Goal: Information Seeking & Learning: Learn about a topic

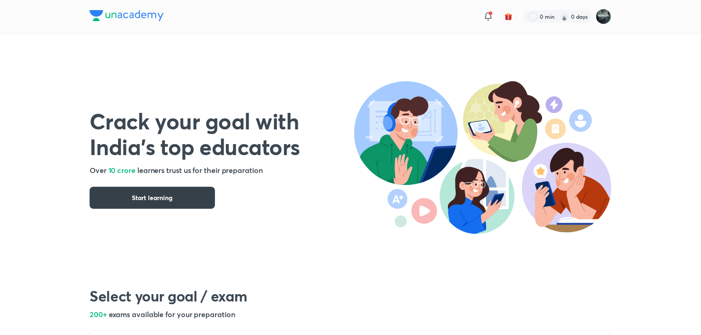
click at [158, 198] on span "Start learning" at bounding box center [152, 197] width 40 height 9
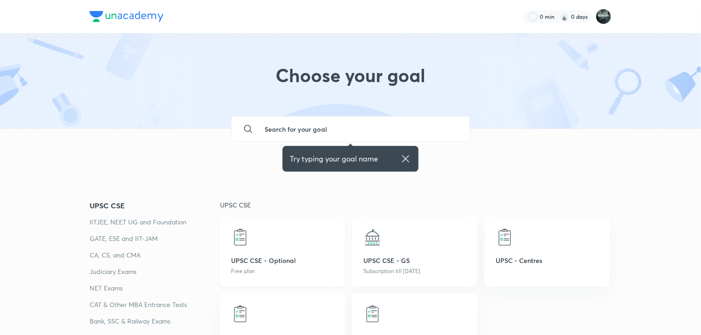
click at [262, 250] on div "UPSC CSE - Optional Free plan" at bounding box center [282, 251] width 125 height 69
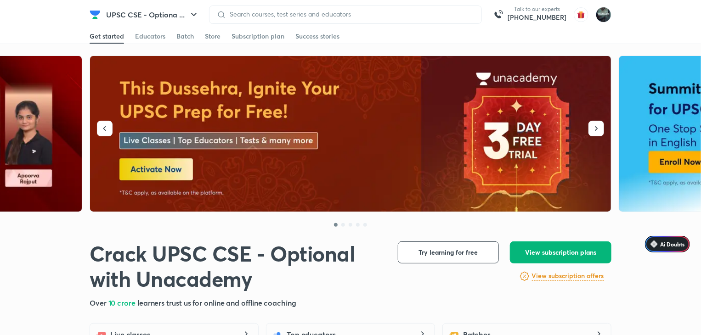
click at [541, 249] on span "View subscription plans" at bounding box center [560, 252] width 71 height 9
click at [155, 162] on img at bounding box center [351, 134] width 522 height 156
click at [168, 9] on button "UPSC CSE - Optiona ..." at bounding box center [153, 15] width 104 height 18
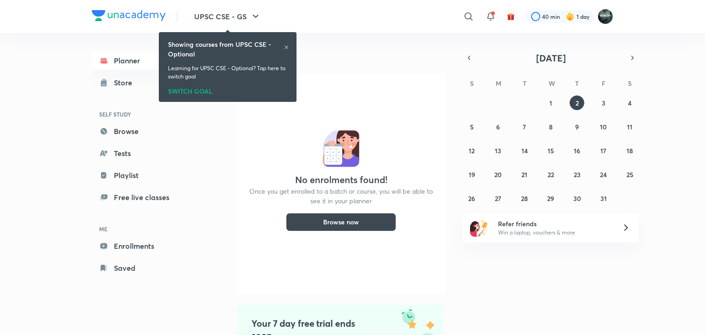
click at [48, 85] on div "UPSC CSE - GS ​ 40 min 1 day Planner Store SELF STUDY Browse Tests Playlist Fre…" at bounding box center [352, 167] width 705 height 335
click at [46, 77] on div "UPSC CSE - GS ​ 40 min 1 day Planner Store SELF STUDY Browse Tests Playlist Fre…" at bounding box center [352, 167] width 705 height 335
click at [287, 45] on icon at bounding box center [287, 48] width 6 height 6
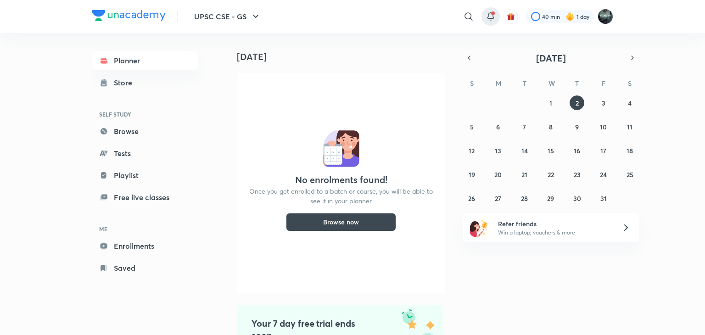
click at [492, 17] on icon at bounding box center [490, 16] width 11 height 11
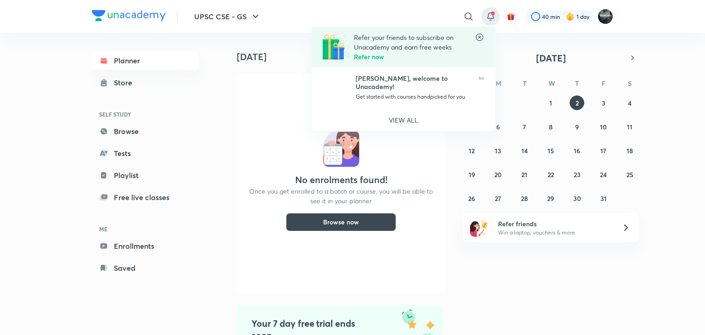
click at [511, 15] on div at bounding box center [352, 167] width 705 height 335
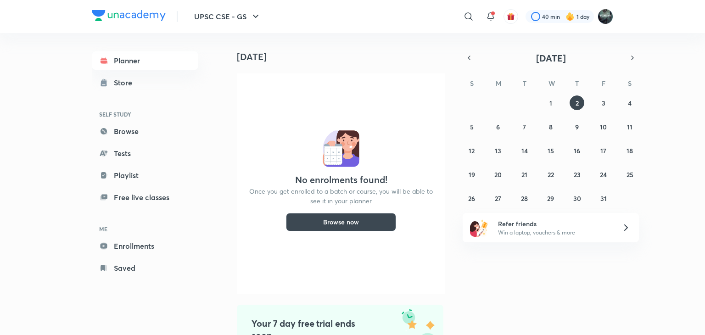
drag, startPoint x: 233, startPoint y: 278, endPoint x: 226, endPoint y: 285, distance: 9.7
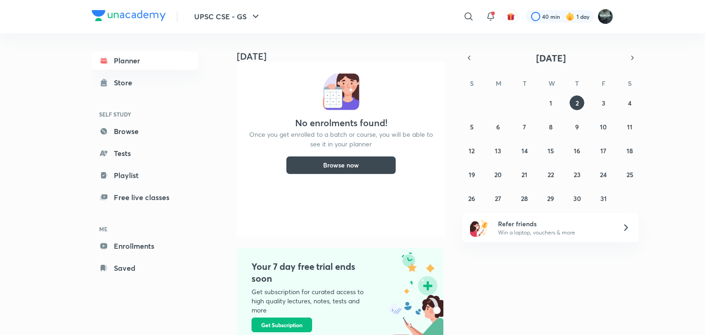
scroll to position [81, 0]
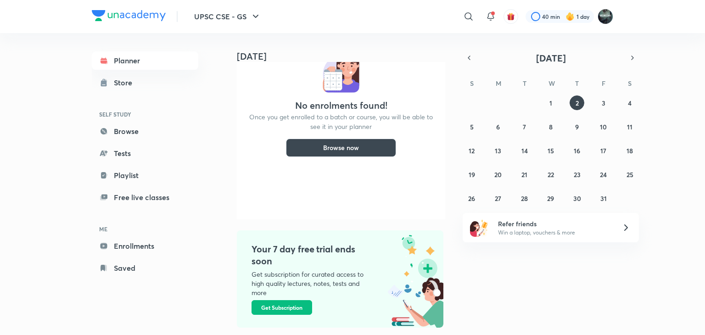
drag, startPoint x: 205, startPoint y: 227, endPoint x: 209, endPoint y: 202, distance: 25.6
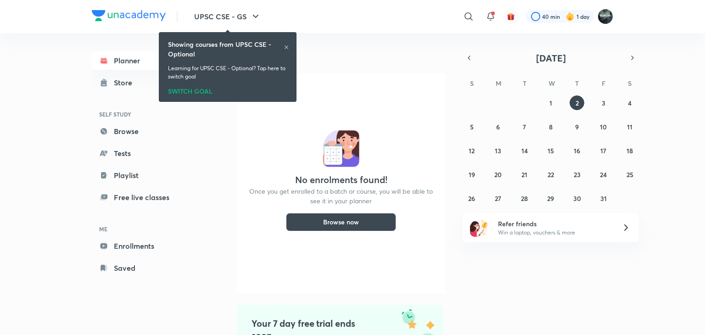
click at [129, 13] on img at bounding box center [129, 15] width 74 height 11
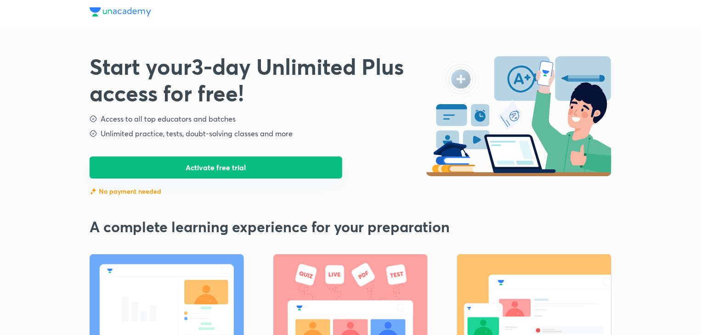
click at [215, 166] on button "Activate free trial" at bounding box center [216, 168] width 253 height 22
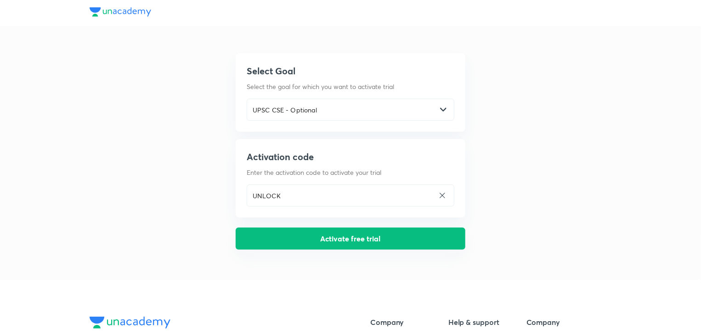
click at [328, 238] on button "Activate free trial" at bounding box center [351, 239] width 230 height 22
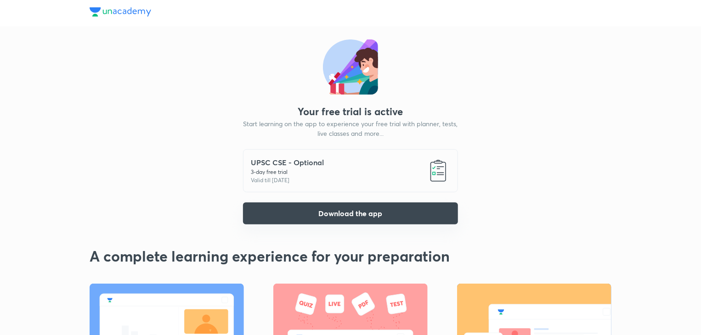
click at [341, 217] on button "Download the app" at bounding box center [350, 214] width 215 height 22
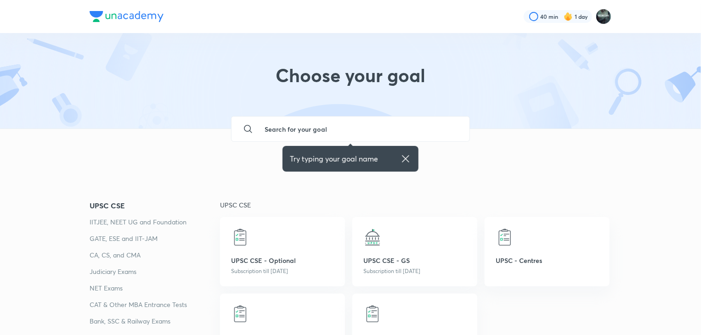
click at [293, 125] on input "text" at bounding box center [359, 129] width 205 height 25
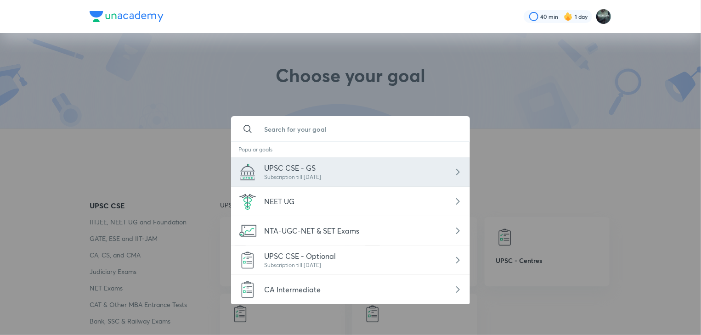
click at [281, 168] on span "UPSC CSE - GS" at bounding box center [289, 168] width 51 height 10
type input "UPSC CSE - GS"
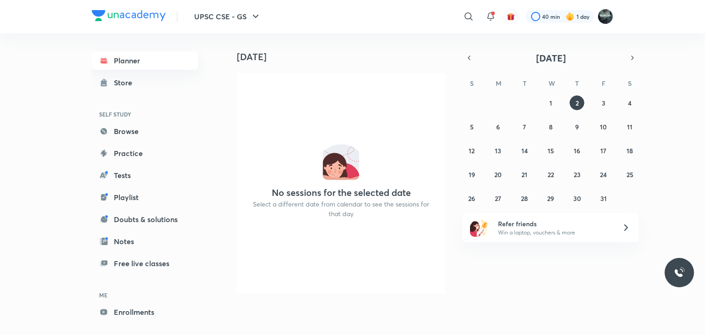
click at [143, 56] on link "Planner" at bounding box center [145, 60] width 107 height 18
click at [125, 314] on link "Enrollments" at bounding box center [145, 312] width 107 height 18
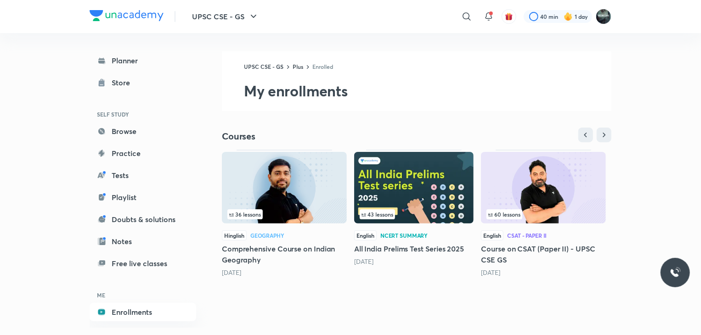
click at [292, 199] on img at bounding box center [284, 188] width 125 height 72
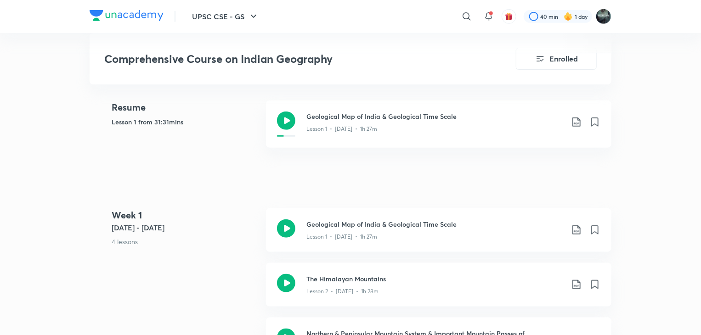
scroll to position [432, 0]
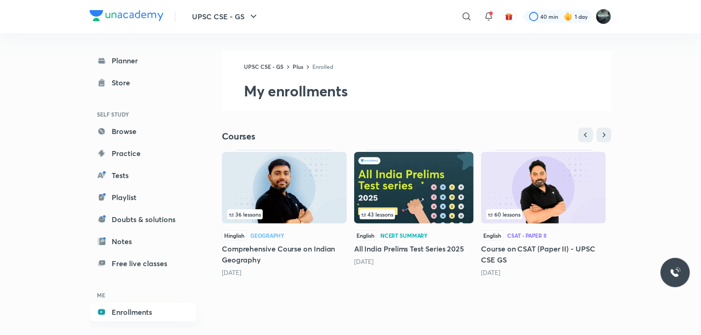
click at [410, 195] on img at bounding box center [413, 188] width 119 height 72
click at [535, 197] on img at bounding box center [543, 188] width 125 height 72
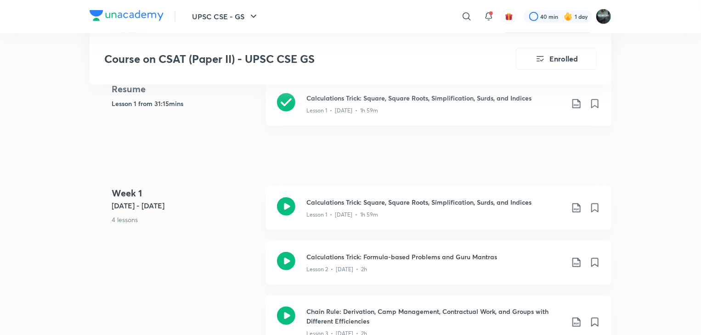
scroll to position [286, 0]
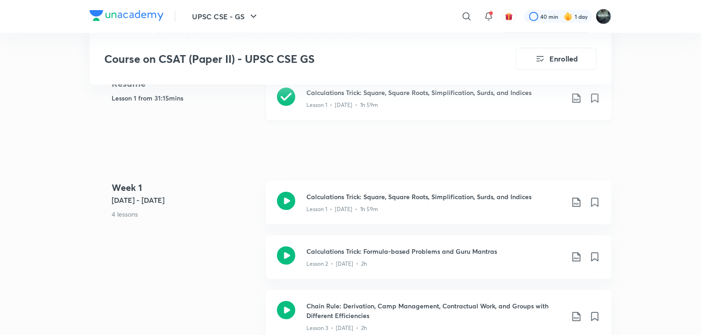
click at [385, 98] on div "Lesson 1 • Jan 30 • 1h 59m" at bounding box center [434, 103] width 257 height 12
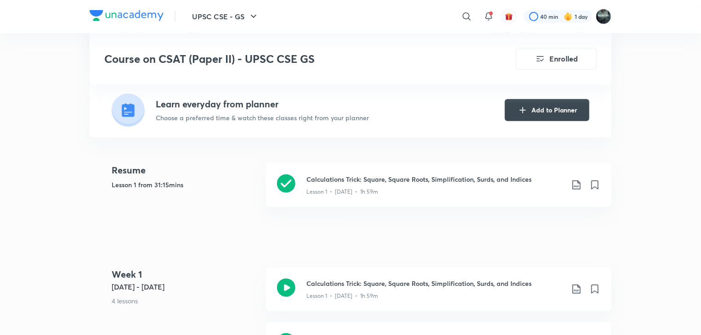
scroll to position [194, 0]
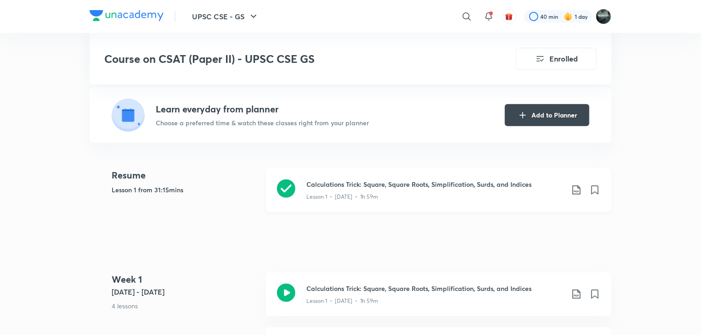
click at [336, 185] on h3 "Calculations Trick: Square, Square Roots, Simplification, Surds, and Indices" at bounding box center [434, 185] width 257 height 10
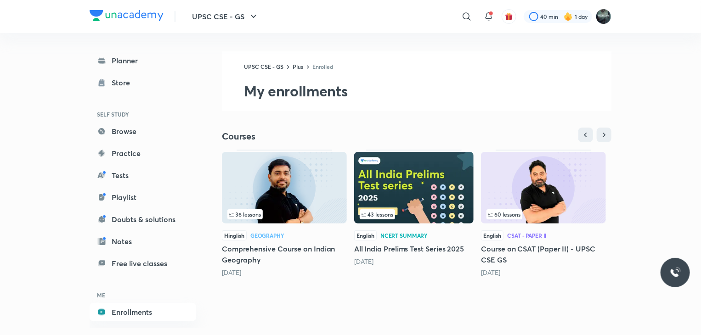
scroll to position [9, 0]
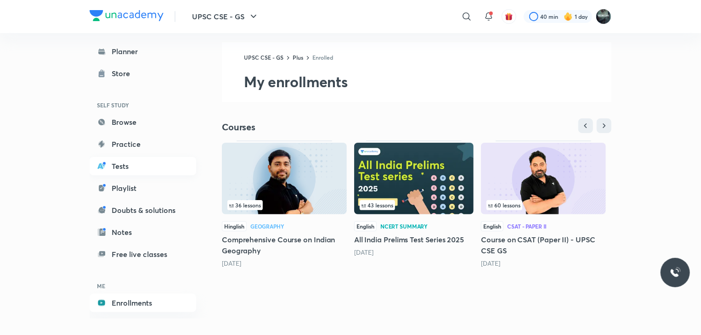
click at [116, 167] on link "Tests" at bounding box center [143, 166] width 107 height 18
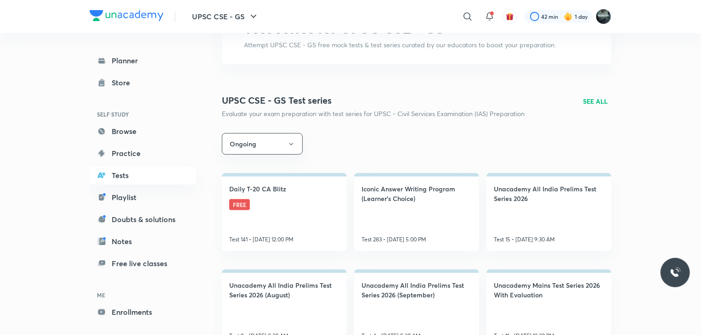
scroll to position [116, 0]
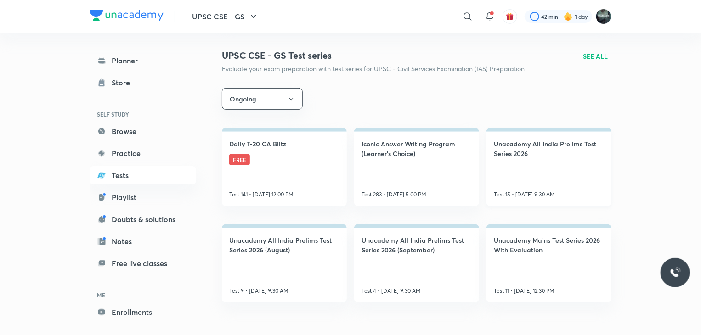
click at [539, 165] on link "Unacademy All India Prelims Test Series 2026 Test 15 • Oct 5, 9:30 AM" at bounding box center [548, 167] width 125 height 78
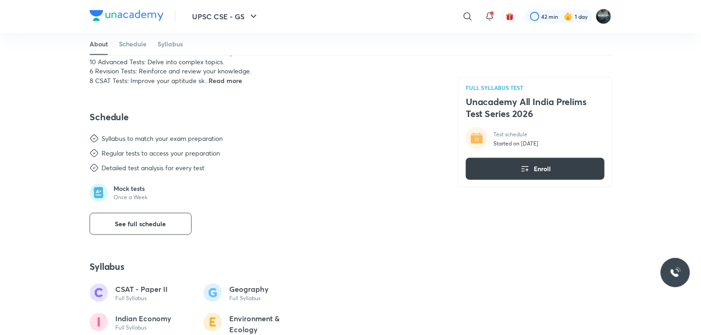
scroll to position [424, 0]
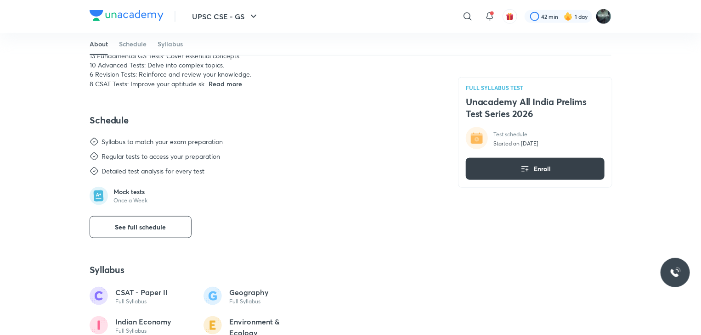
click at [525, 172] on icon "button" at bounding box center [524, 169] width 11 height 11
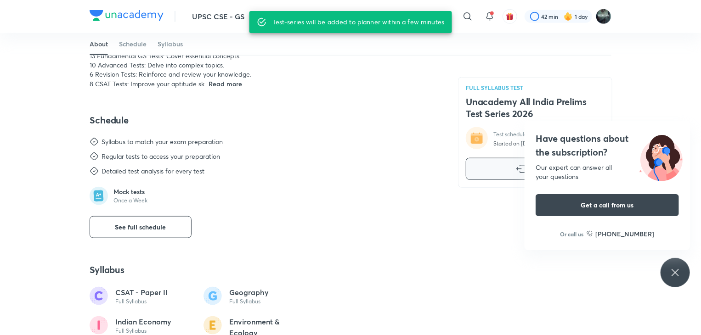
click at [320, 26] on div "Test-series will be added to planner within a few minutes" at bounding box center [358, 22] width 172 height 17
click at [0, 184] on div "UPSC CSE - GS ​ 42 min 1 day FULL SYLLABUS TEST Unacademy All India Prelims Tes…" at bounding box center [350, 173] width 701 height 1194
click at [31, 209] on div "UPSC CSE - GS ​ 42 min 1 day FULL SYLLABUS TEST Unacademy All India Prelims Tes…" at bounding box center [350, 173] width 701 height 1194
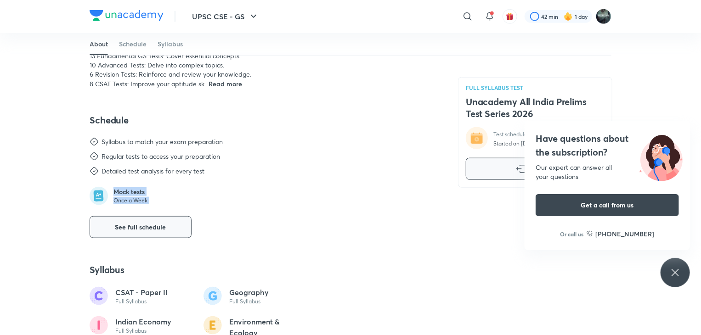
click at [134, 219] on button "See full schedule" at bounding box center [141, 227] width 102 height 22
click at [134, 219] on div "About Schedule Syllabus Upcoming - 5 Oct World Geography + Current Affairs 9:30…" at bounding box center [351, 101] width 522 height 687
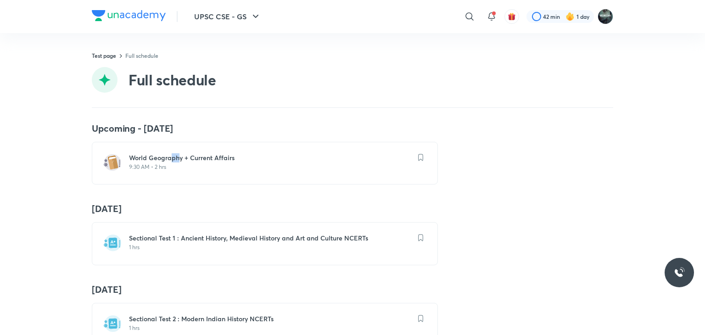
click at [174, 157] on h6 "World Geography + Current Affairs" at bounding box center [270, 157] width 283 height 9
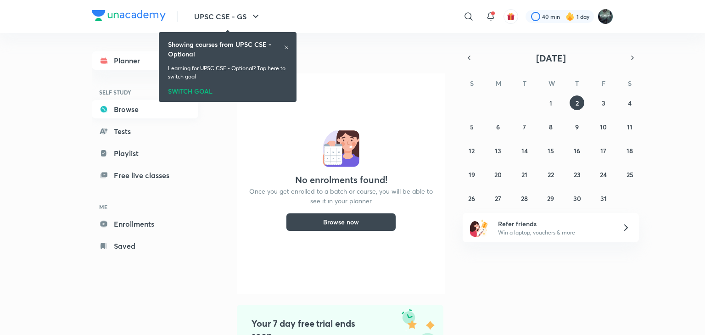
click at [120, 109] on link "Browse" at bounding box center [145, 109] width 107 height 18
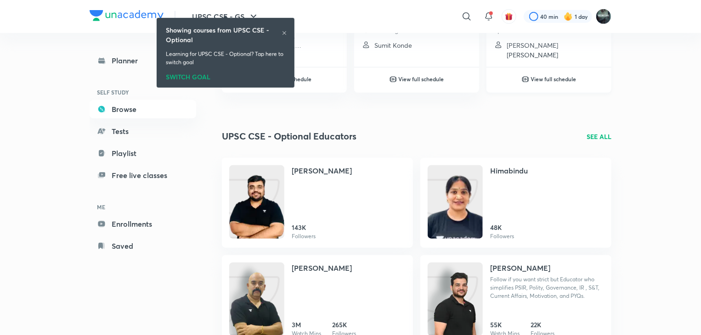
scroll to position [261, 0]
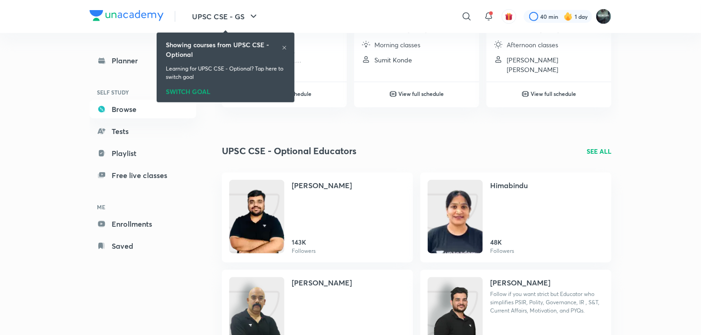
click at [285, 47] on icon at bounding box center [285, 48] width 6 height 6
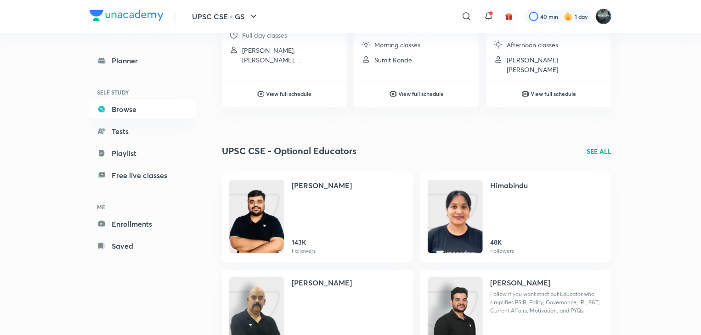
click at [604, 17] on img at bounding box center [604, 17] width 16 height 16
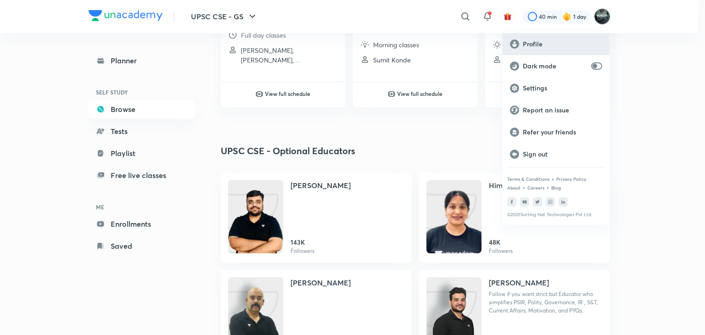
click at [533, 44] on p "Profile" at bounding box center [562, 44] width 79 height 8
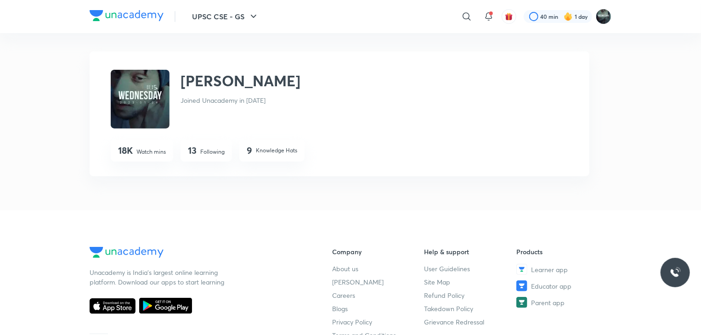
click at [205, 148] on p "Following" at bounding box center [212, 152] width 24 height 8
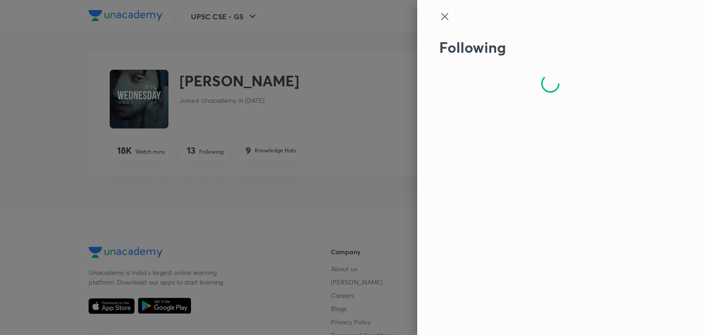
click at [69, 133] on div at bounding box center [352, 167] width 705 height 335
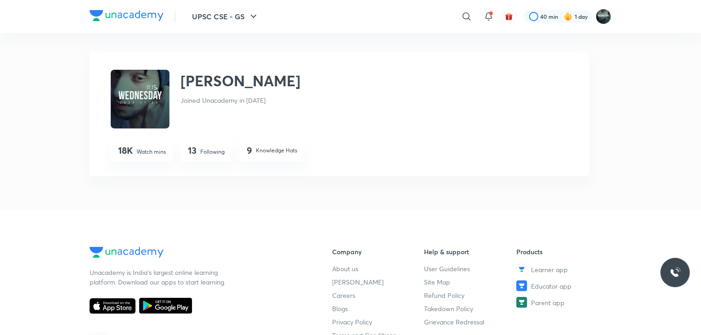
click at [204, 151] on p "Following" at bounding box center [212, 152] width 24 height 8
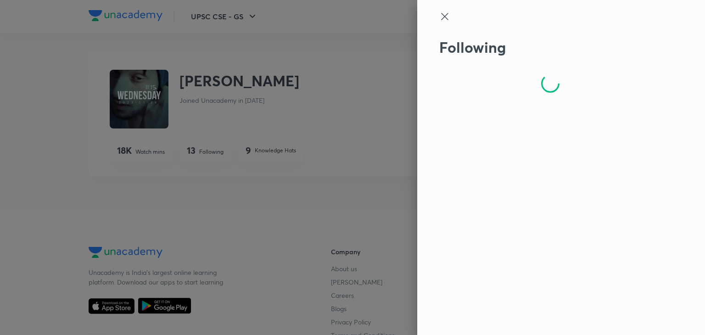
click at [443, 15] on icon at bounding box center [444, 16] width 7 height 7
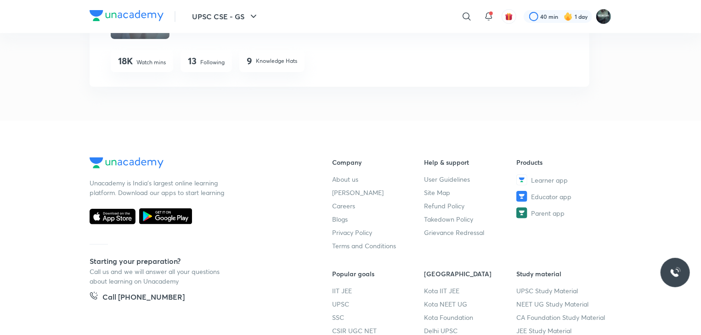
scroll to position [88, 0]
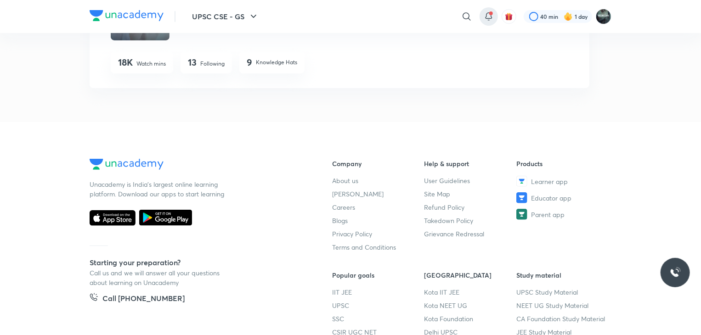
click at [488, 15] on icon at bounding box center [488, 16] width 11 height 11
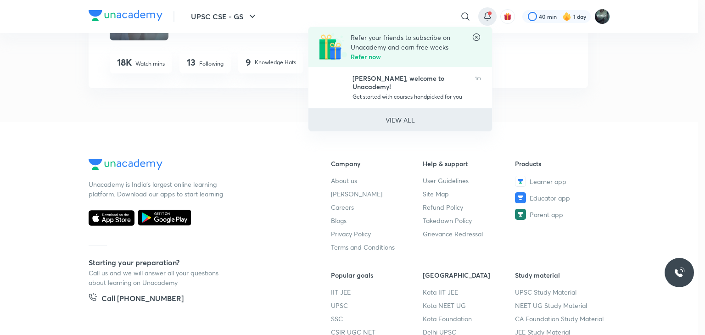
click at [391, 118] on p "VIEW ALL" at bounding box center [400, 120] width 29 height 10
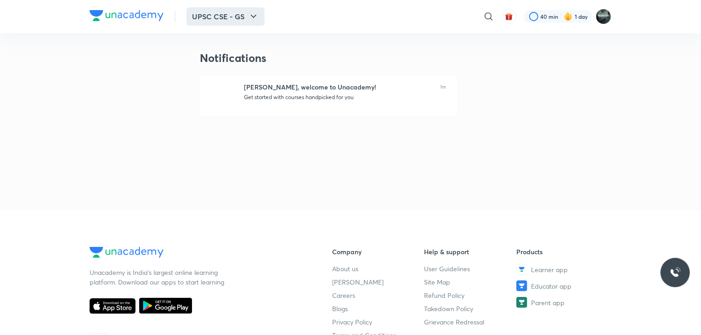
click at [240, 13] on button "UPSC CSE - GS" at bounding box center [225, 16] width 78 height 18
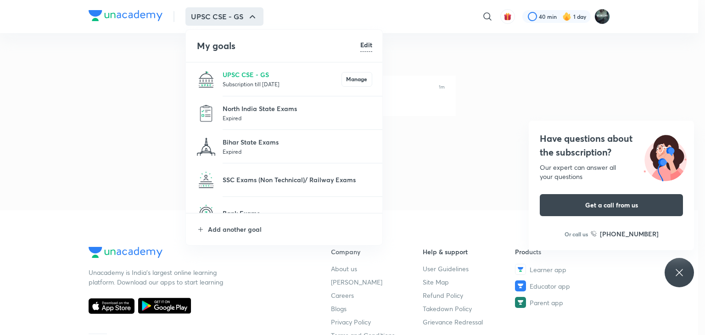
click at [246, 16] on div at bounding box center [352, 167] width 705 height 335
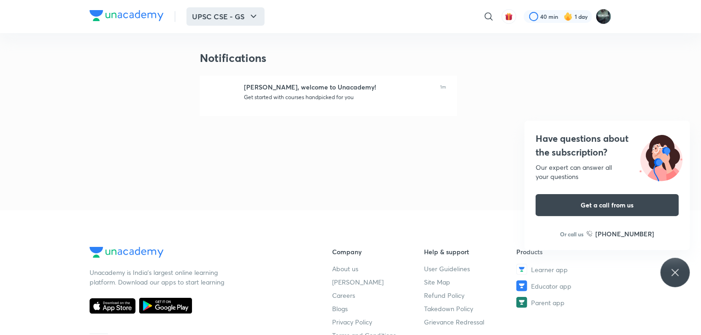
click at [243, 15] on button "UPSC CSE - GS" at bounding box center [225, 16] width 78 height 18
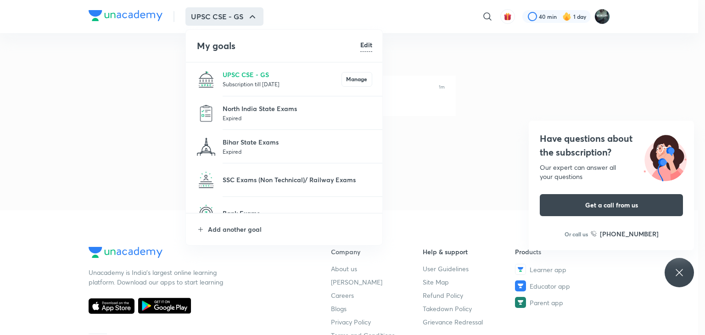
click at [600, 14] on div at bounding box center [352, 167] width 705 height 335
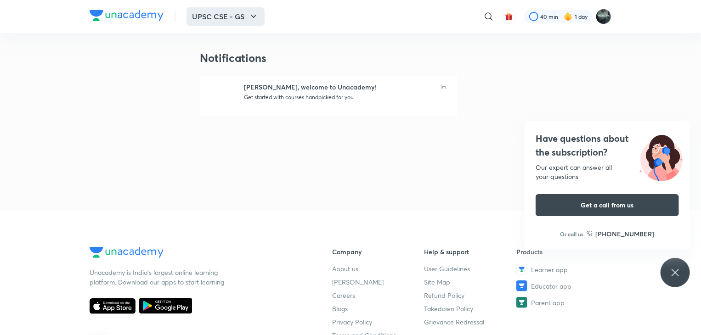
click at [236, 16] on button "UPSC CSE - GS" at bounding box center [225, 16] width 78 height 18
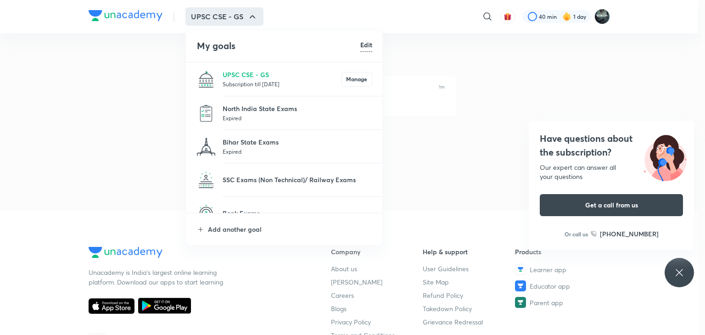
click at [114, 152] on div at bounding box center [352, 167] width 705 height 335
